Goal: Navigation & Orientation: Find specific page/section

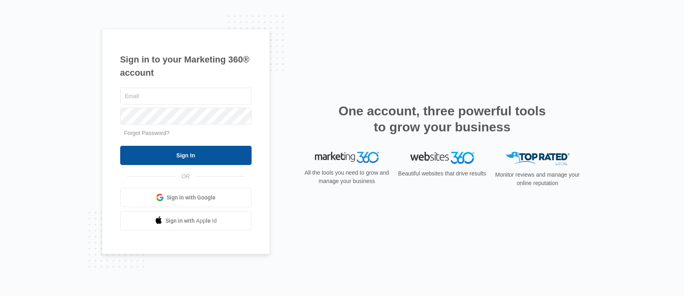
type input "[PERSON_NAME][EMAIL_ADDRESS][DOMAIN_NAME]"
click at [160, 155] on input "Sign In" at bounding box center [186, 155] width 132 height 19
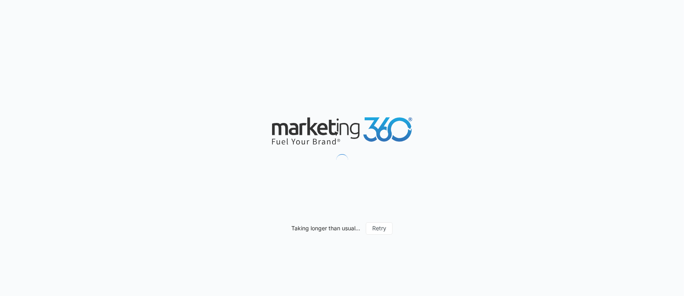
click at [160, 155] on div "Taking longer than usual... Retry" at bounding box center [342, 148] width 684 height 296
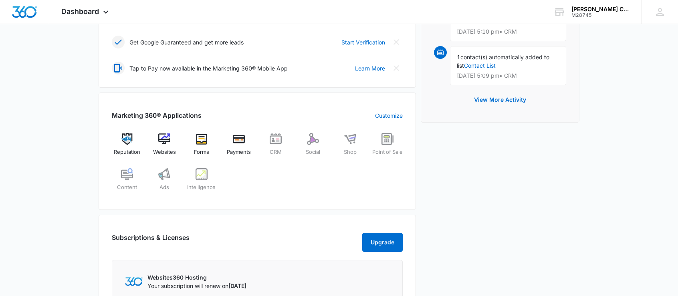
scroll to position [254, 0]
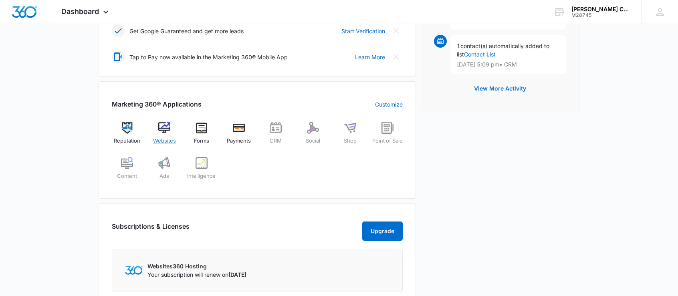
click at [170, 139] on span "Websites" at bounding box center [164, 141] width 23 height 8
